Goal: Task Accomplishment & Management: Use online tool/utility

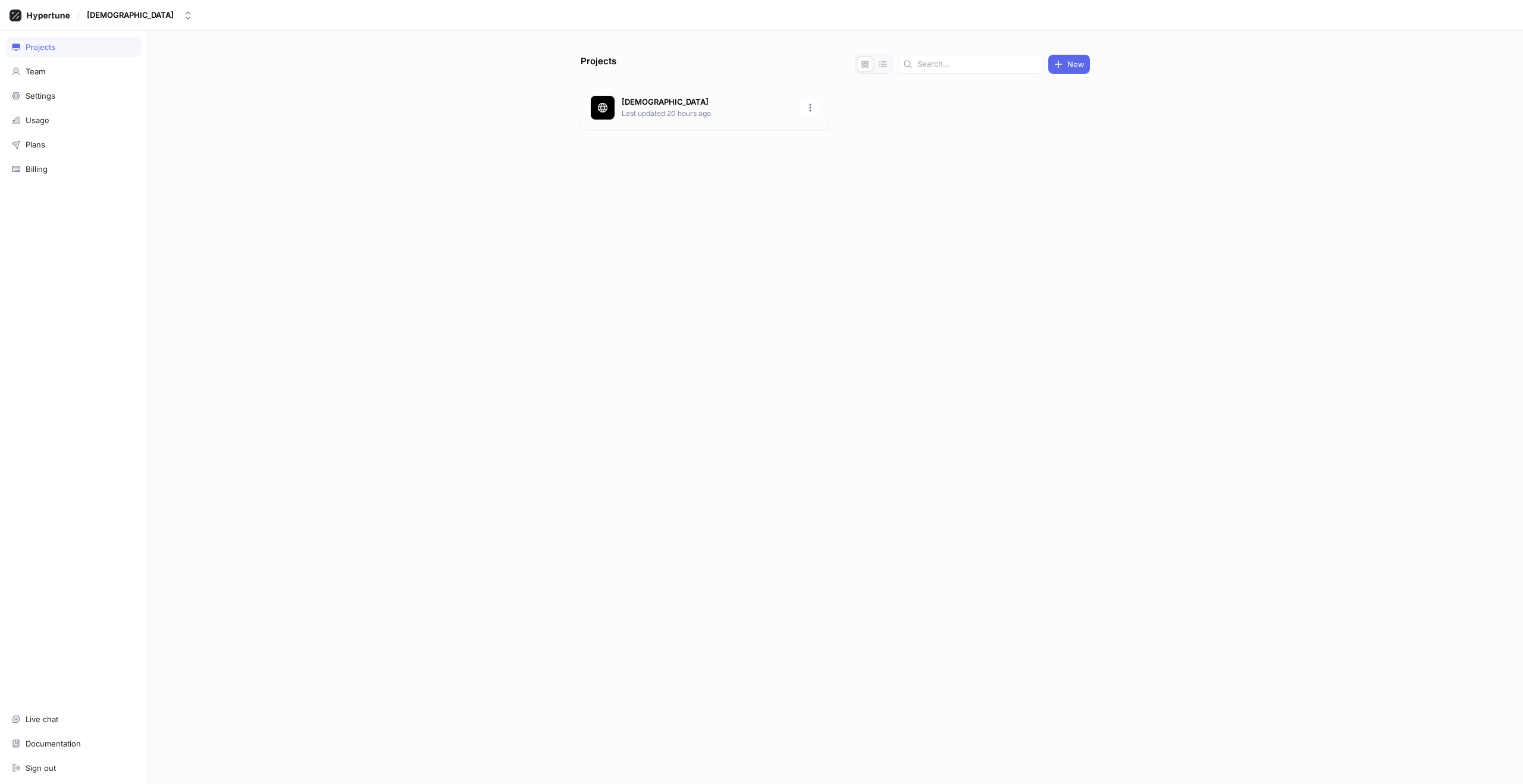
click at [640, 118] on p "Last updated 20 hours ago" at bounding box center [708, 114] width 172 height 11
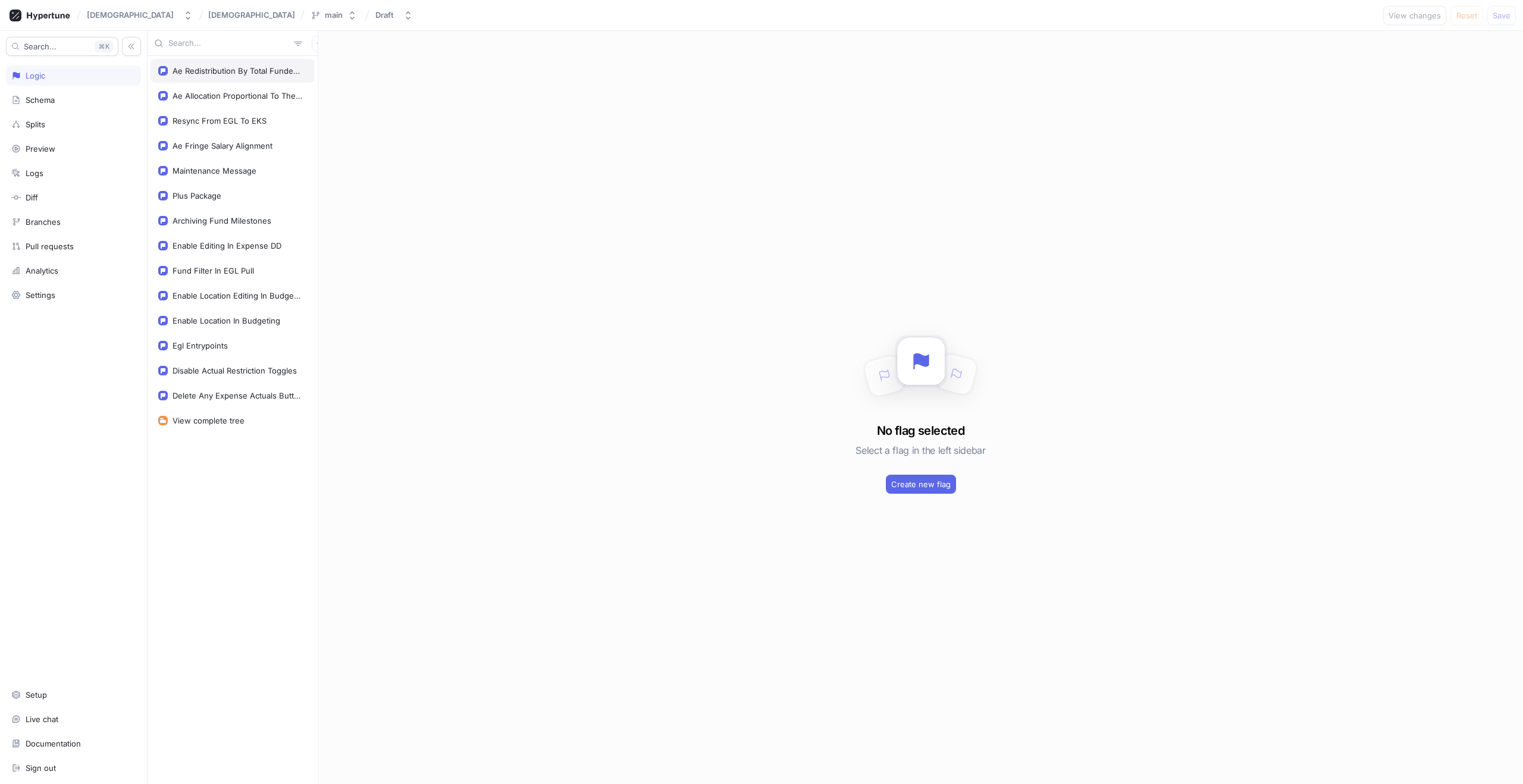
click at [220, 69] on div "Ae Redistribution By Total Funded Amount" at bounding box center [237, 71] width 129 height 9
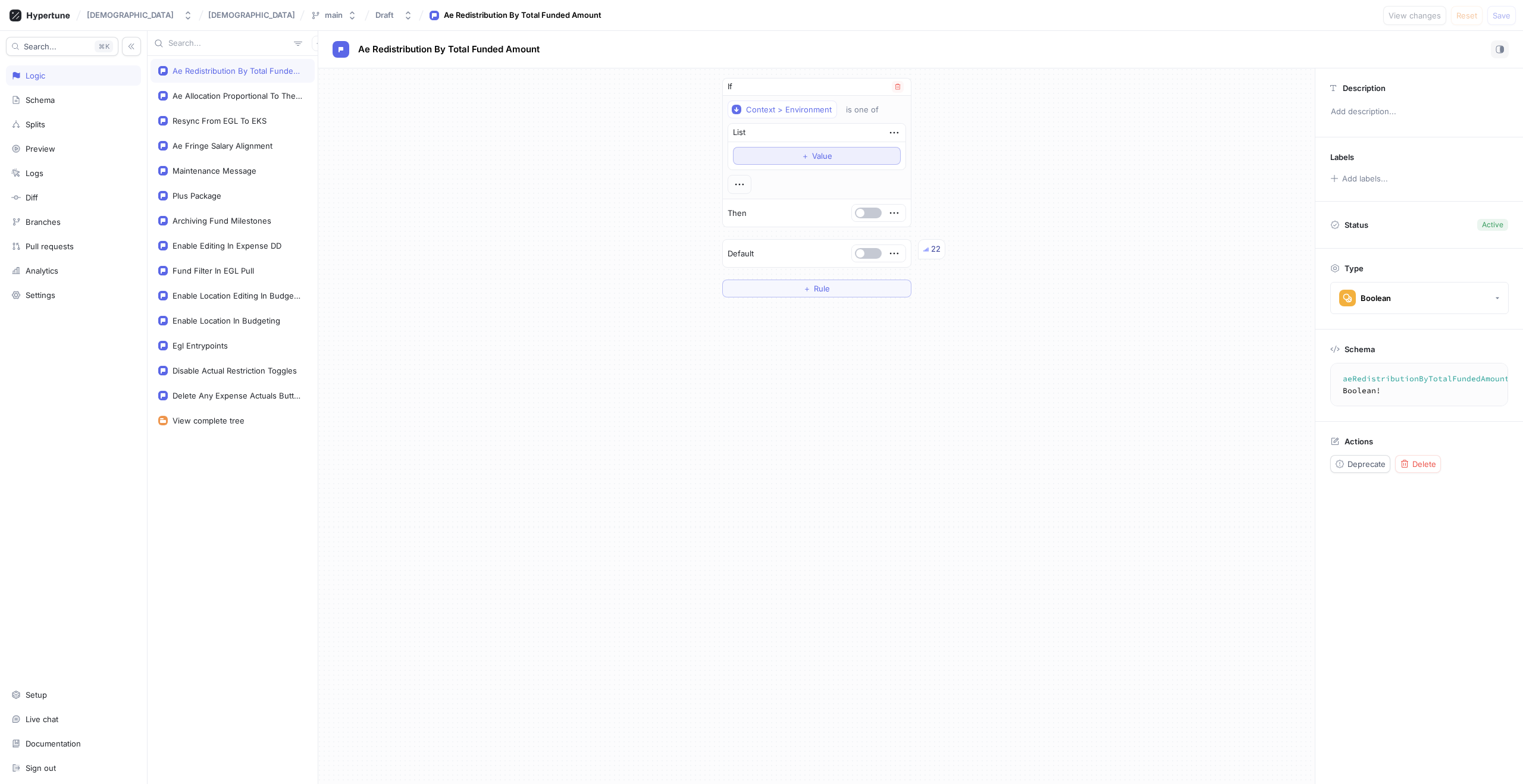
click at [809, 158] on div "＋ Value" at bounding box center [817, 155] width 31 height 7
click at [1506, 18] on span "Save" at bounding box center [1501, 15] width 18 height 7
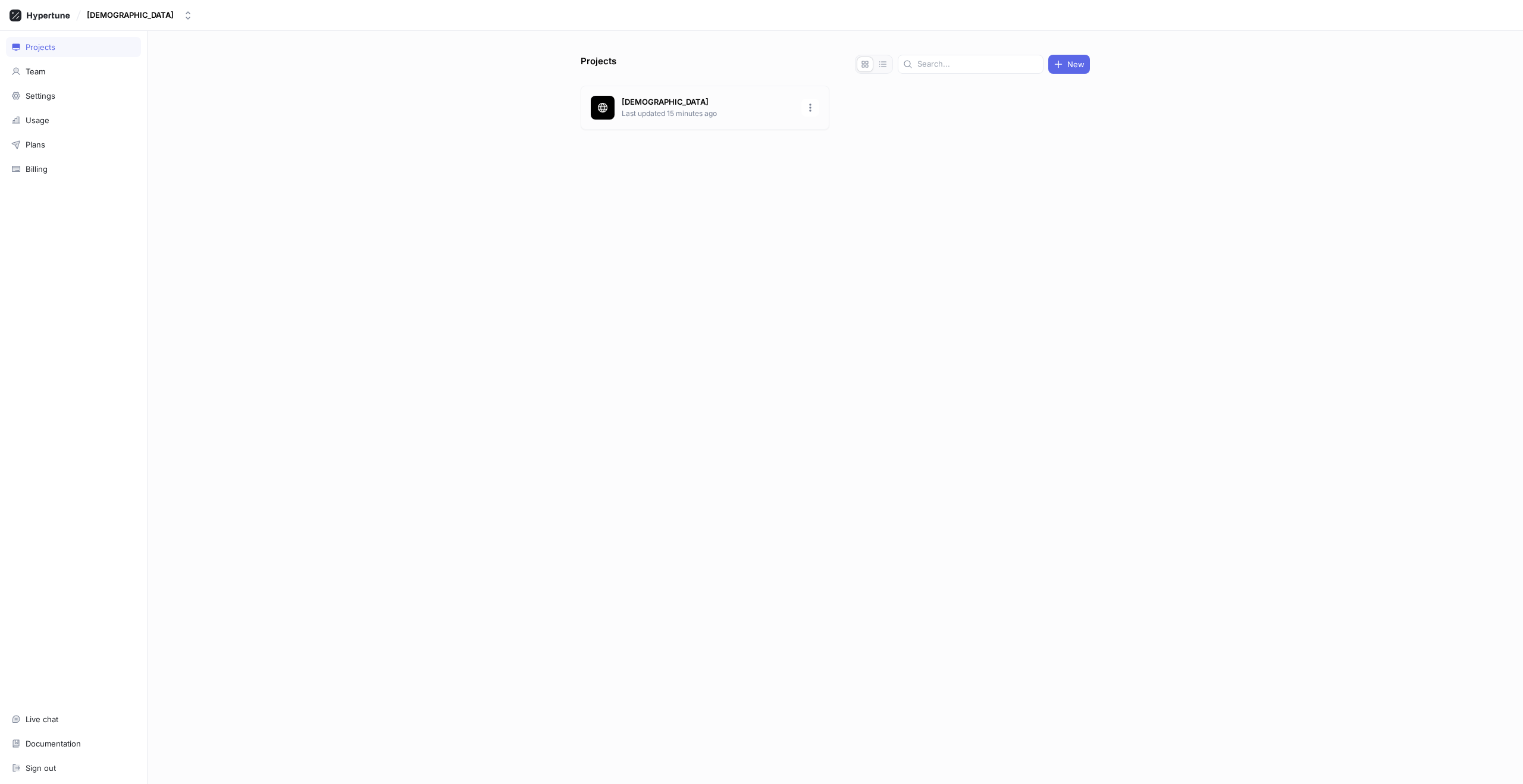
click at [665, 102] on p "[DEMOGRAPHIC_DATA]" at bounding box center [708, 102] width 172 height 12
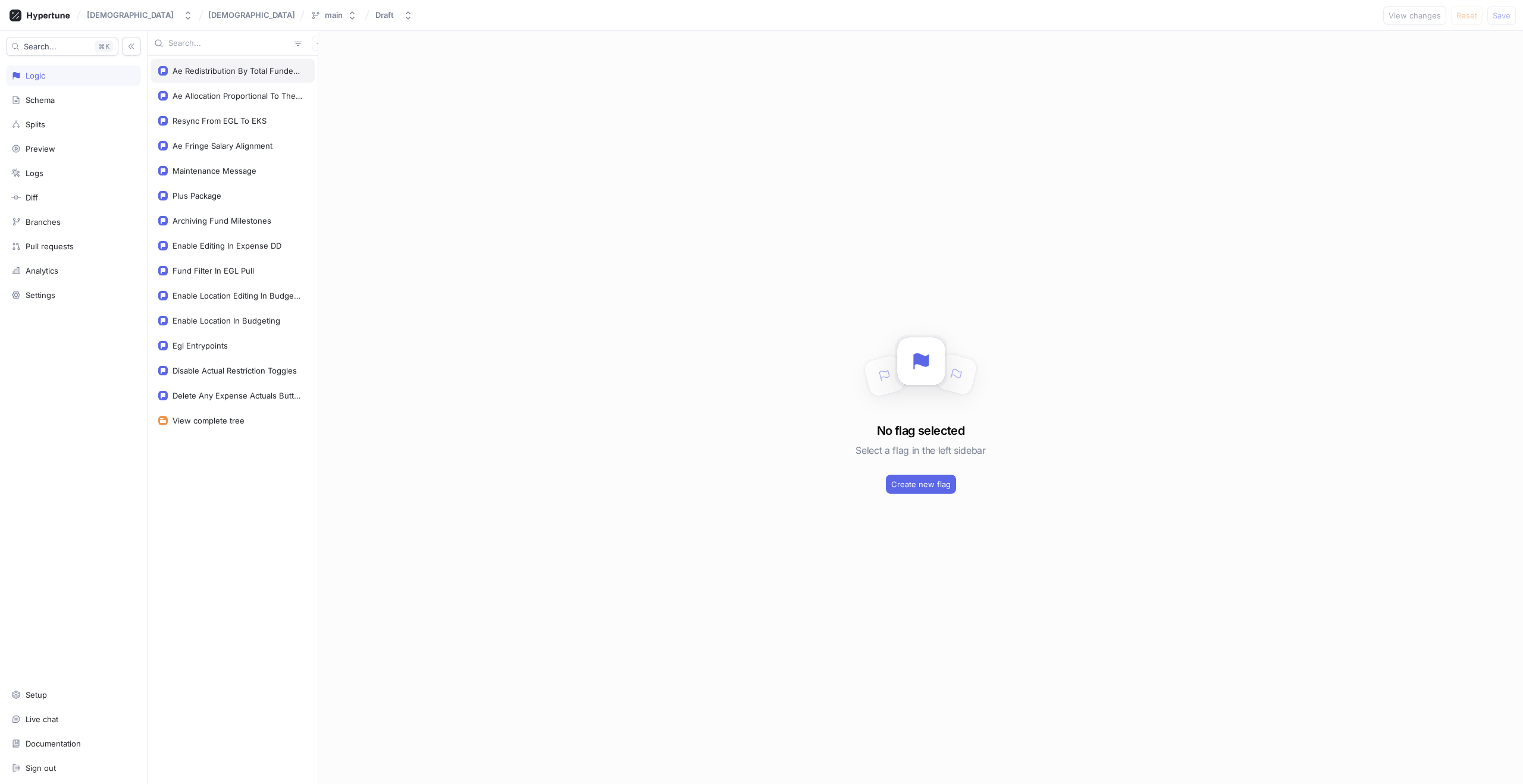
click at [237, 66] on div "Ae Redistribution By Total Funded Amount" at bounding box center [237, 71] width 129 height 9
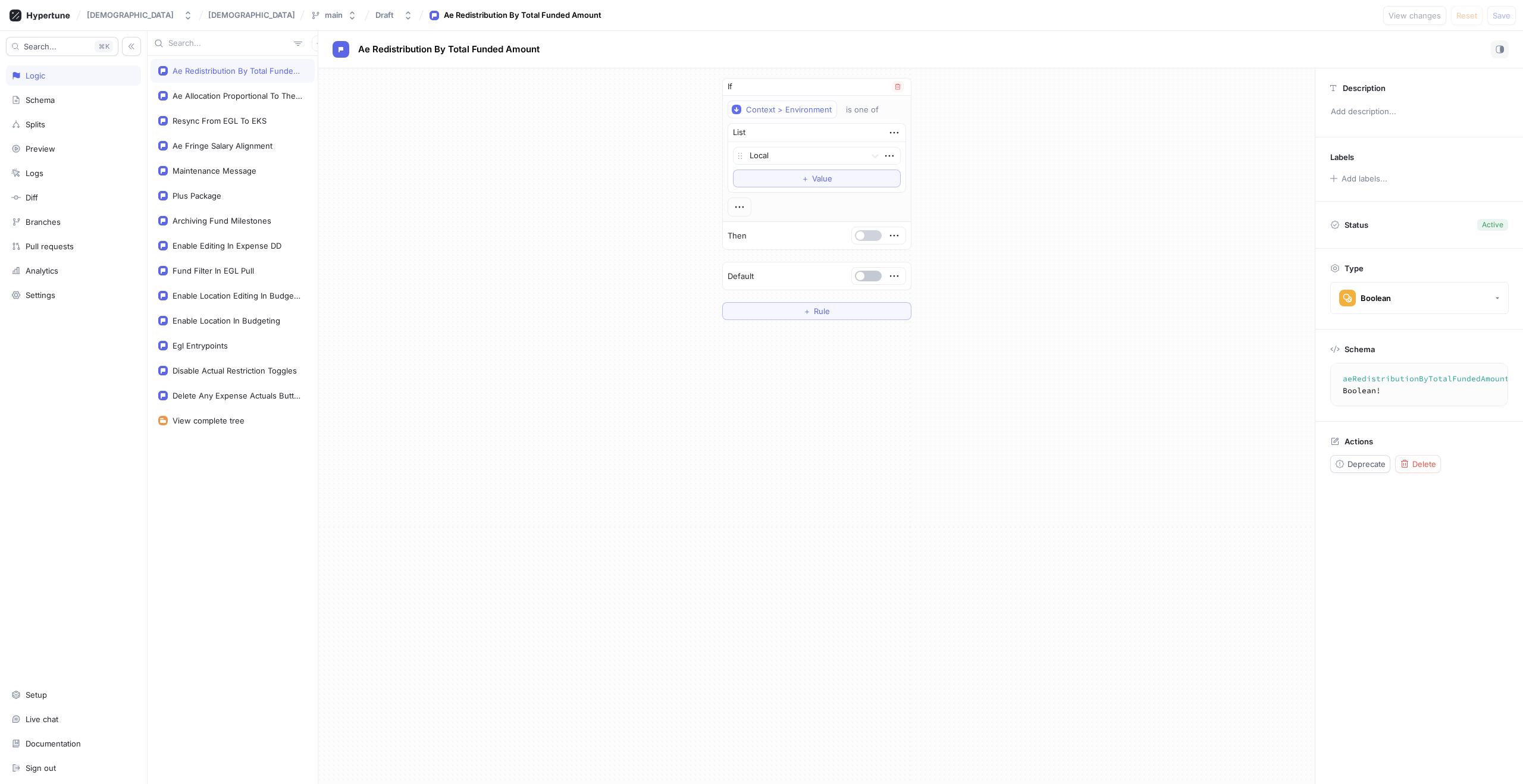
click at [870, 232] on button "button" at bounding box center [868, 235] width 27 height 11
click at [1500, 9] on button "Save" at bounding box center [1501, 16] width 29 height 19
